Goal: Use online tool/utility: Use online tool/utility

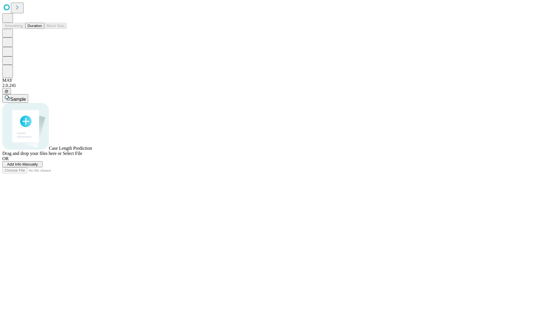
click at [42, 29] on button "Duration" at bounding box center [34, 26] width 19 height 6
click at [82, 156] on span "Select File" at bounding box center [73, 153] width 20 height 5
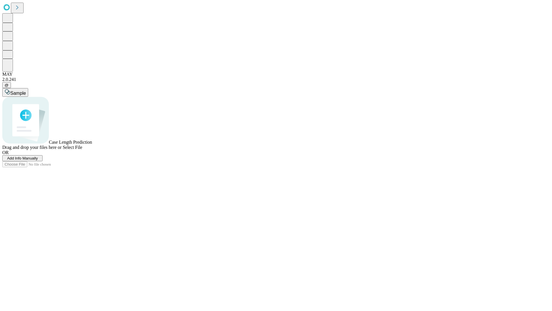
click at [82, 150] on span "Select File" at bounding box center [73, 147] width 20 height 5
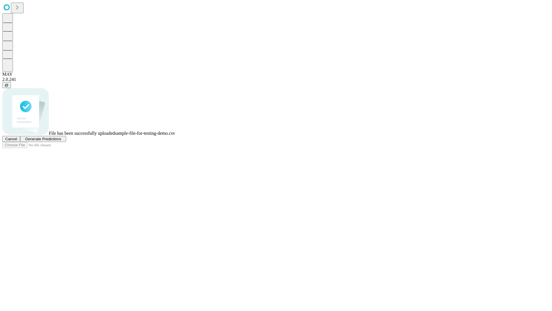
click at [61, 141] on span "Generate Predictions" at bounding box center [43, 139] width 36 height 4
